Goal: Information Seeking & Learning: Find specific fact

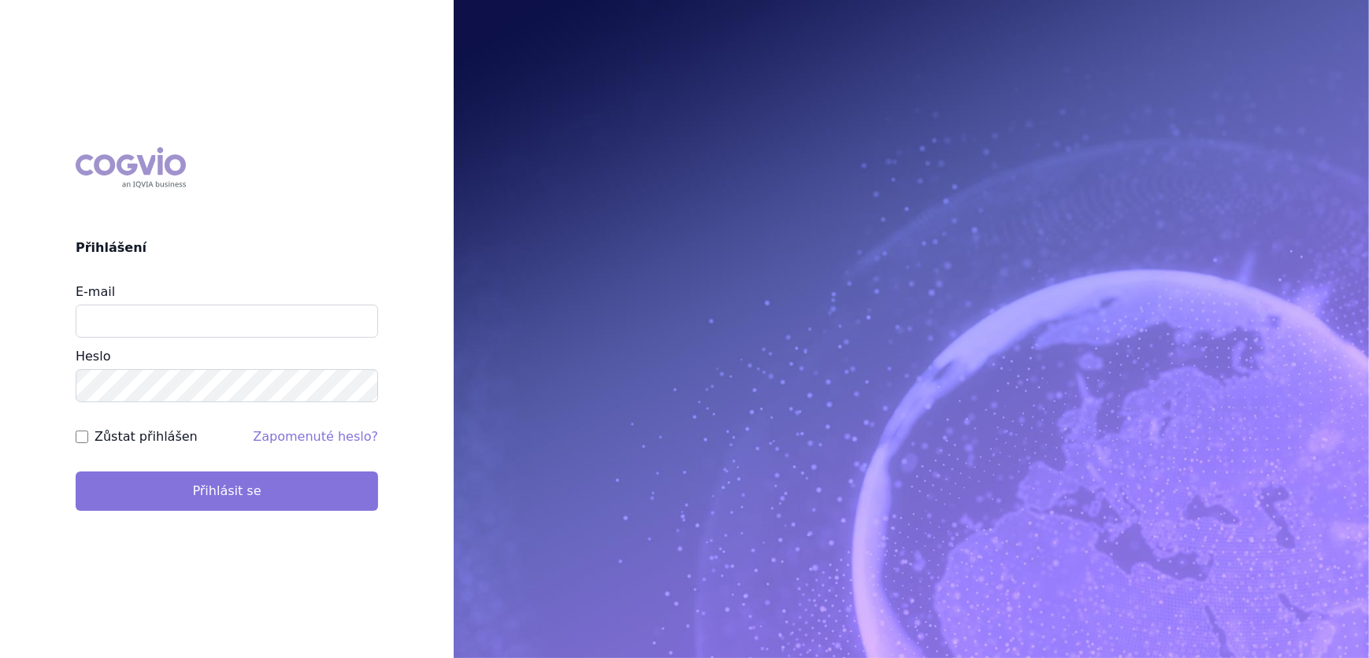
type input "[PERSON_NAME][EMAIL_ADDRESS][DOMAIN_NAME]"
click at [186, 492] on button "Přihlásit se" at bounding box center [227, 491] width 302 height 39
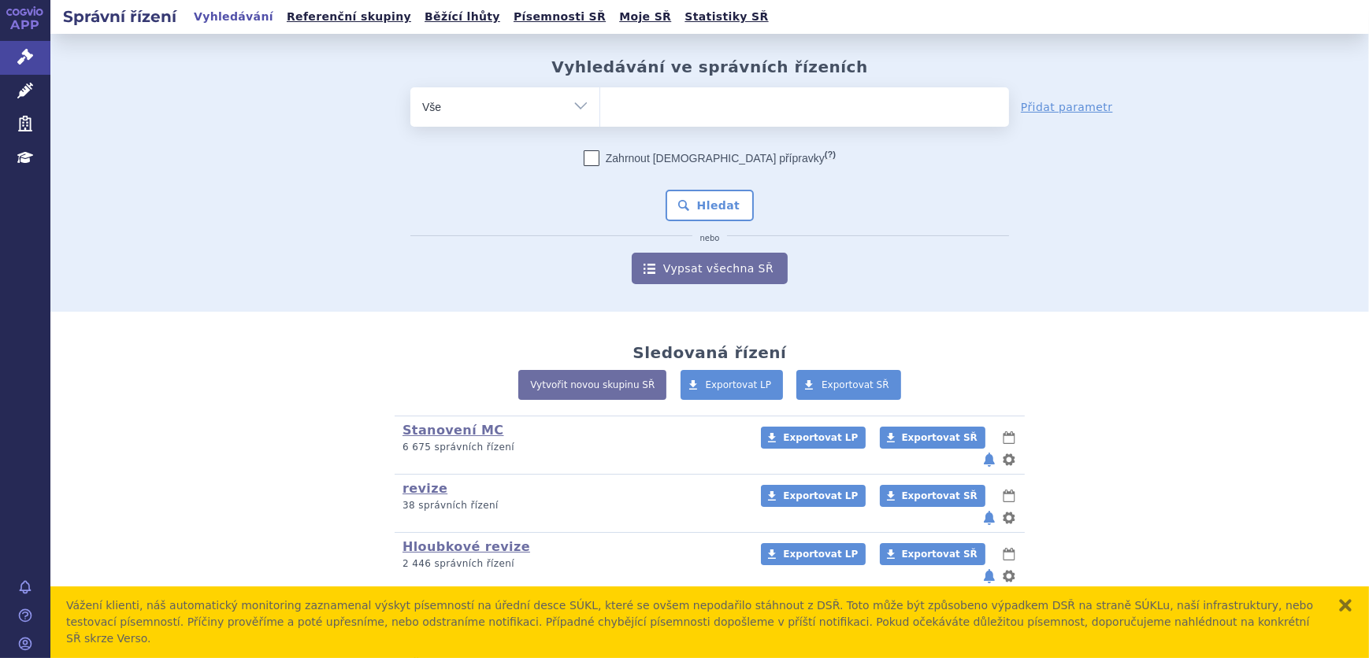
click at [694, 111] on ul at bounding box center [804, 103] width 409 height 33
click at [600, 111] on select at bounding box center [599, 106] width 1 height 39
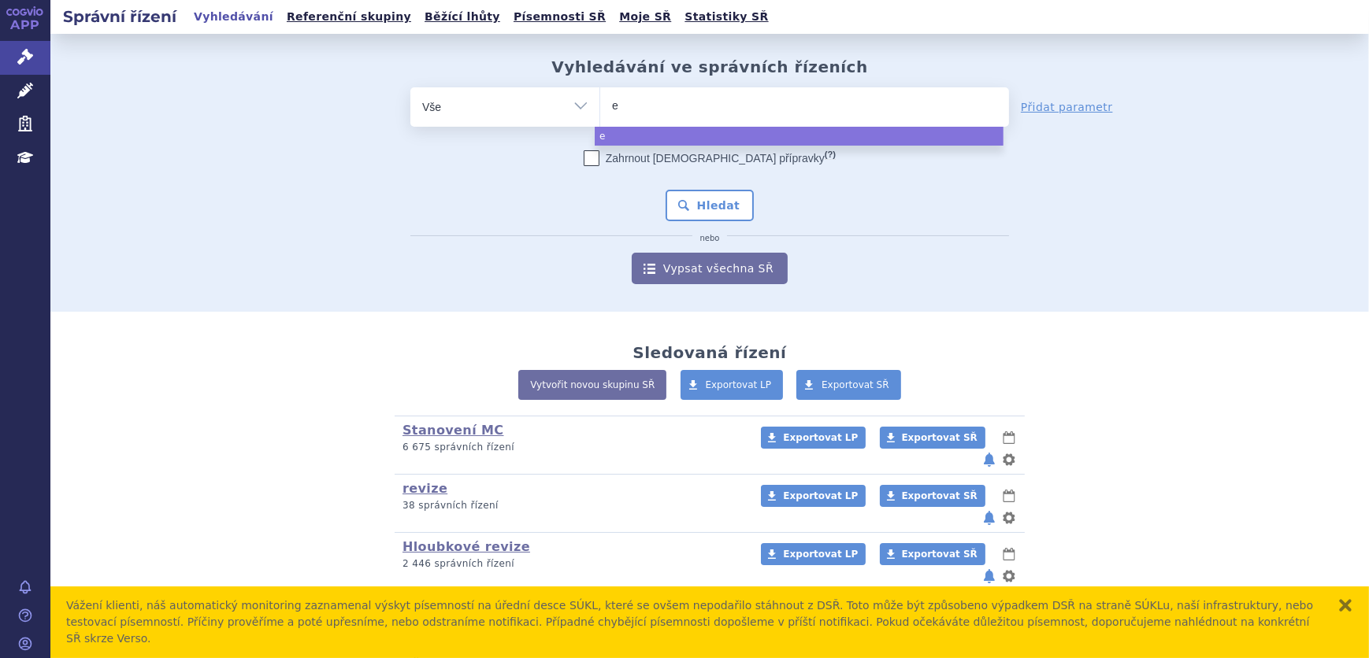
type input "er"
type input "erbi"
type input "erbit"
type input "erbitu"
type input "erbitux"
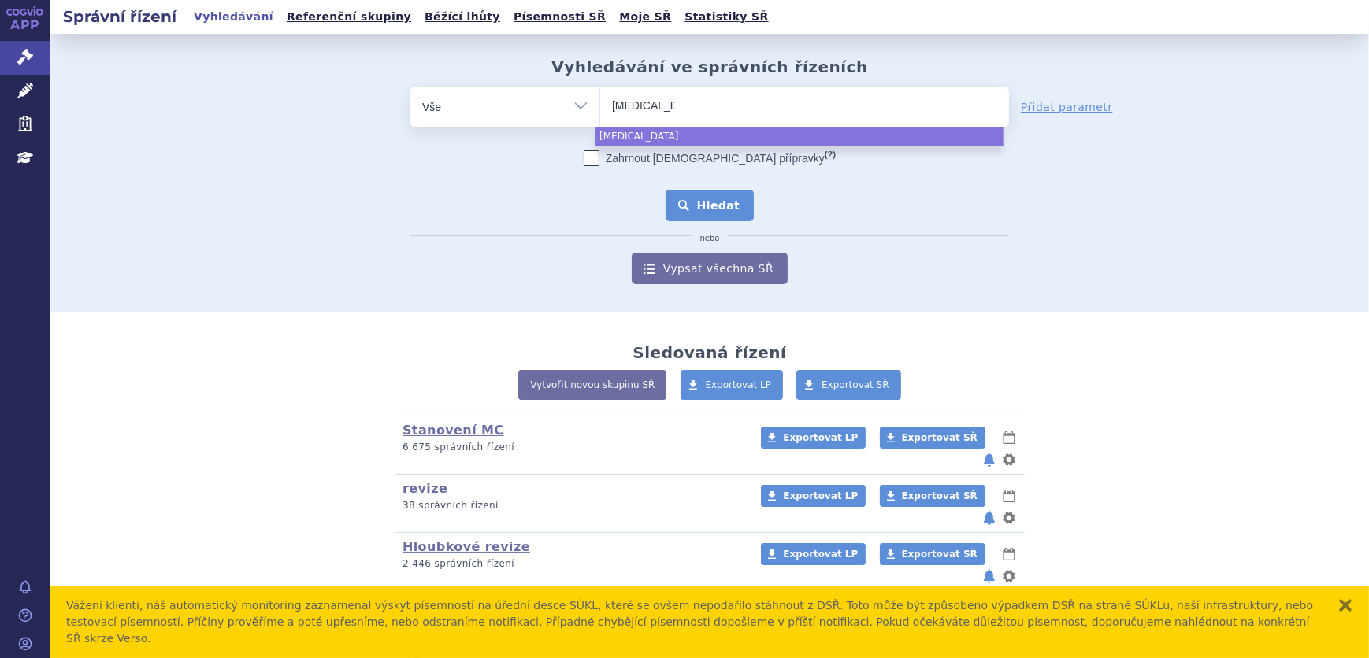
select select "erbitux"
click at [689, 214] on button "Hledat" at bounding box center [709, 205] width 89 height 31
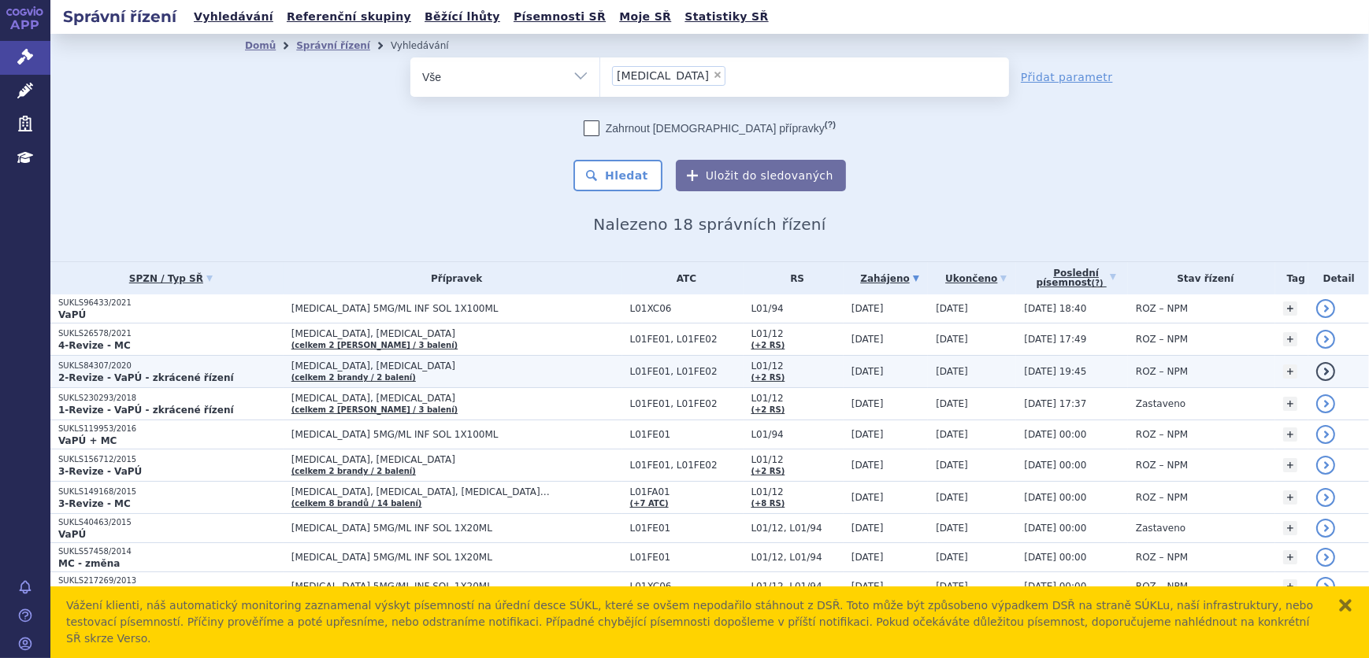
click at [239, 373] on p "2-Revize - VaPÚ - zkrácené řízení" at bounding box center [170, 378] width 225 height 13
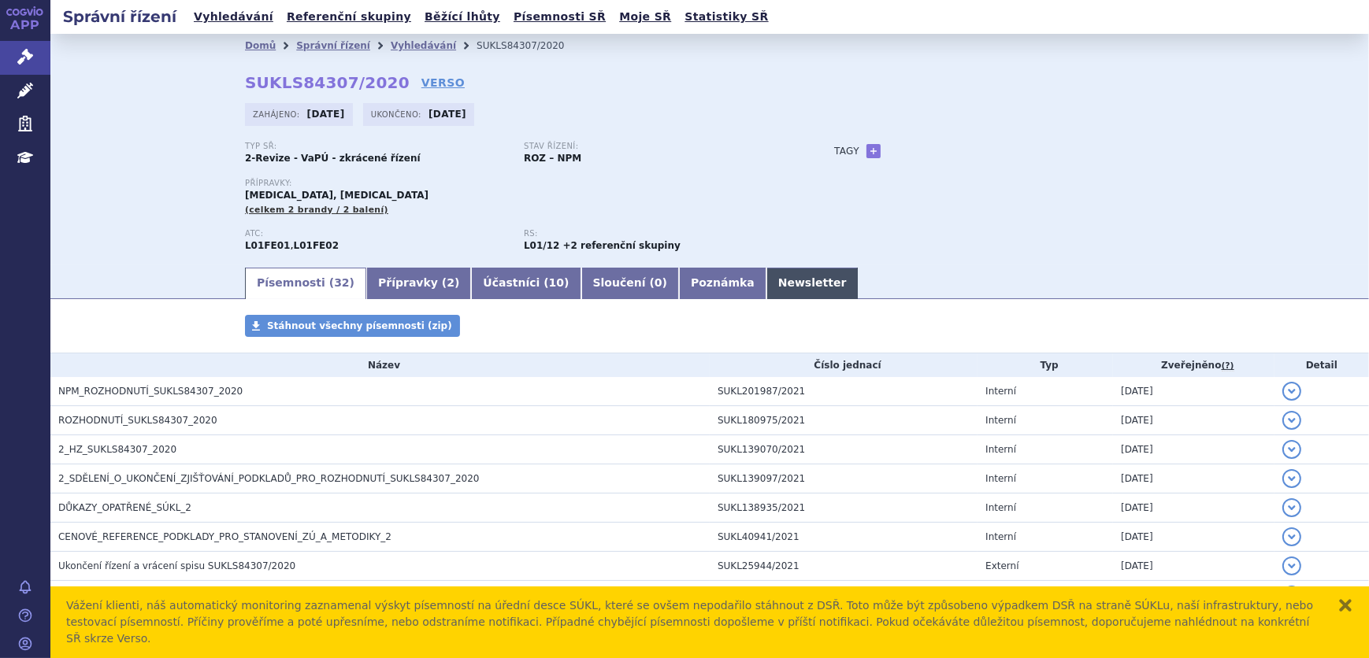
click at [766, 287] on link "Newsletter" at bounding box center [812, 283] width 92 height 31
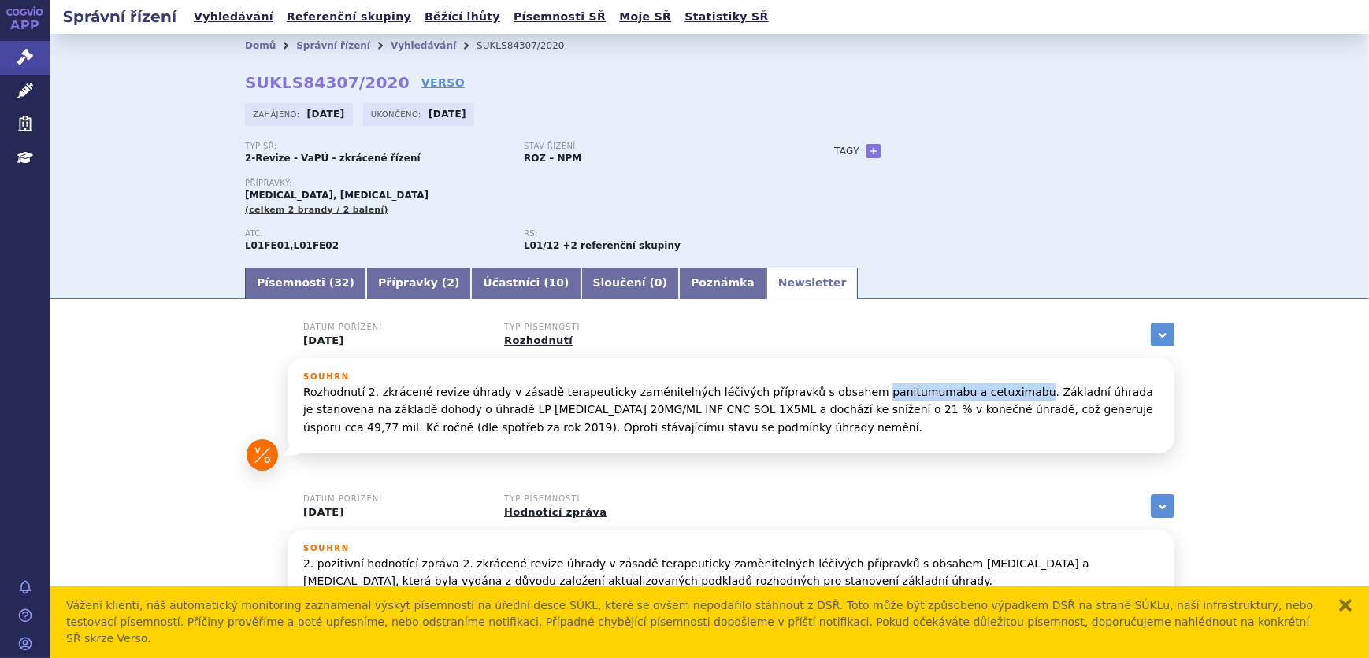
drag, startPoint x: 948, startPoint y: 391, endPoint x: 809, endPoint y: 387, distance: 139.5
click at [809, 387] on p "Rozhodnutí 2. zkrácené revize úhrady v zásadě terapeuticky zaměnitelných léčivý…" at bounding box center [730, 409] width 855 height 53
copy p "panitumumabu a cetuximabu"
